Goal: Information Seeking & Learning: Learn about a topic

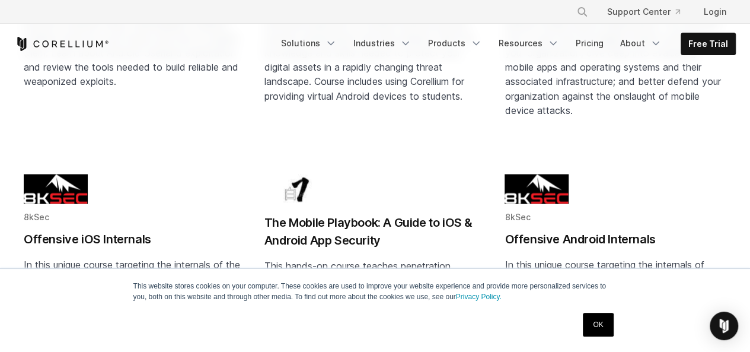
scroll to position [1068, 0]
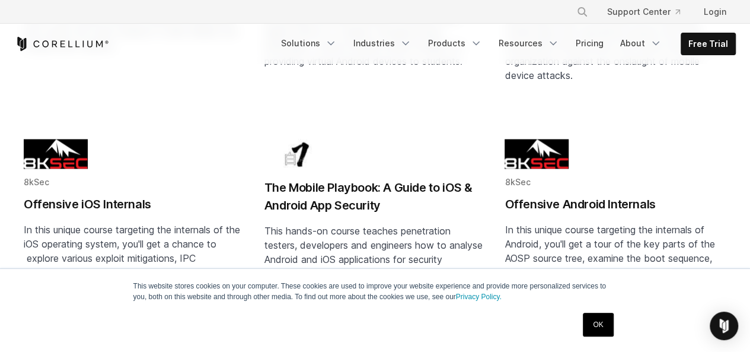
click at [603, 322] on link "OK" at bounding box center [598, 325] width 30 height 24
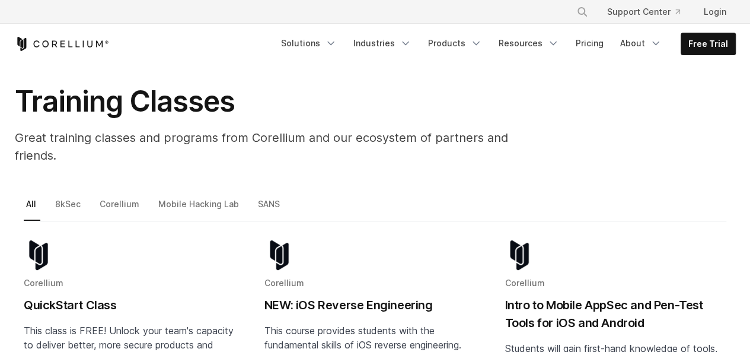
scroll to position [119, 0]
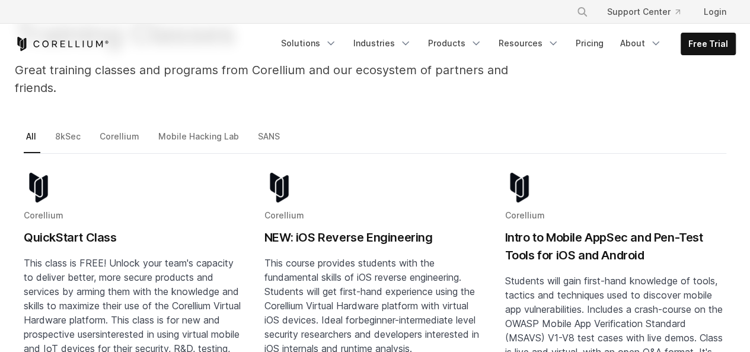
click at [338, 228] on h2 "NEW: iOS Reverse Engineering" at bounding box center [376, 237] width 222 height 18
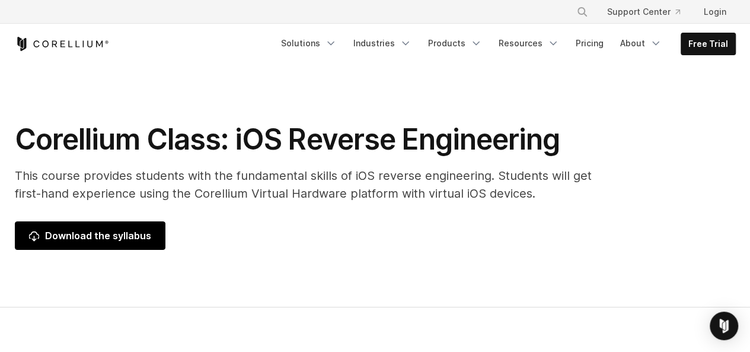
click at [141, 244] on link "Download the syllabus" at bounding box center [90, 235] width 151 height 28
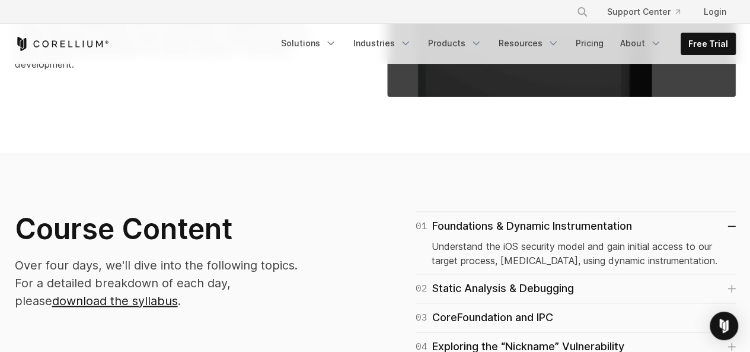
scroll to position [712, 0]
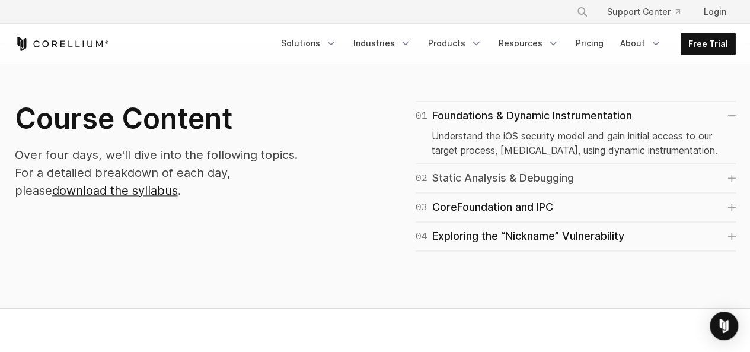
click at [731, 178] on icon at bounding box center [732, 177] width 7 height 7
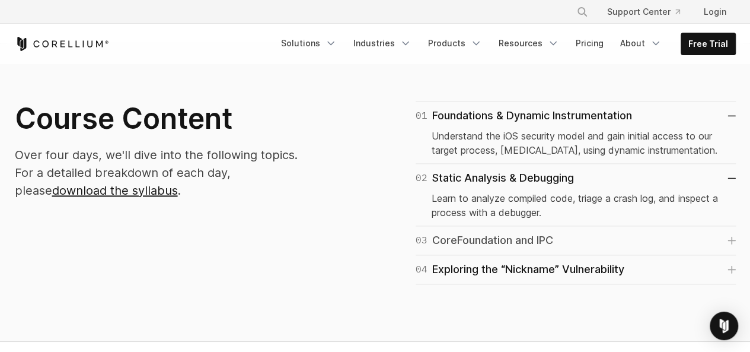
click at [734, 243] on link "03 CoreFoundation and IPC" at bounding box center [576, 240] width 320 height 17
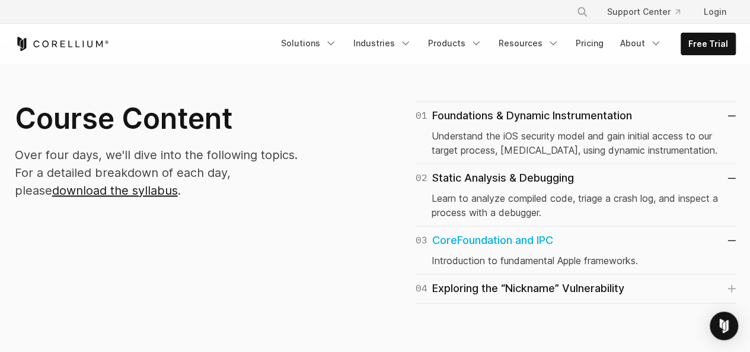
scroll to position [771, 0]
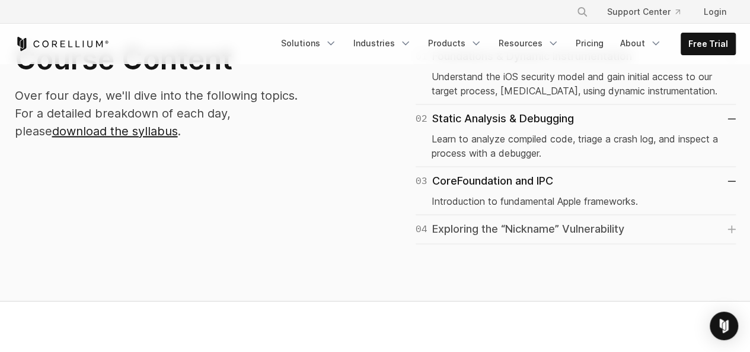
click at [721, 221] on link "04 Exploring the “Nickname” Vulnerability" at bounding box center [576, 229] width 320 height 17
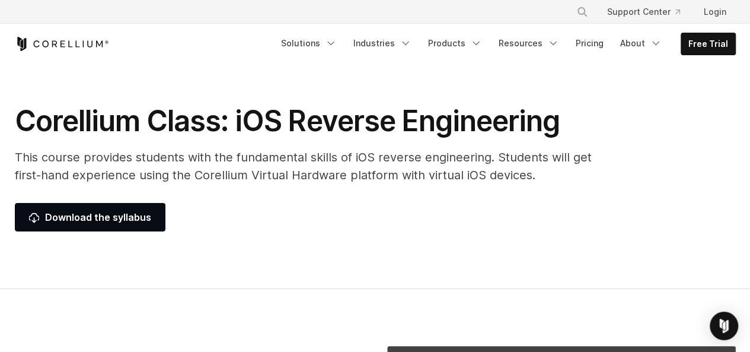
scroll to position [0, 0]
